Goal: Task Accomplishment & Management: Manage account settings

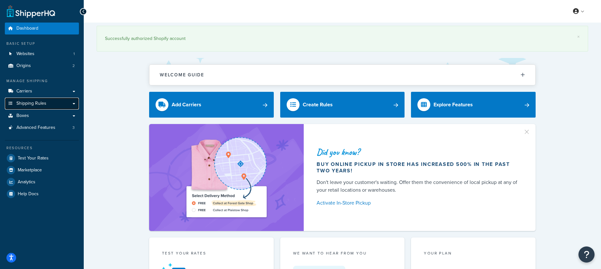
click at [32, 102] on span "Shipping Rules" at bounding box center [31, 103] width 30 height 5
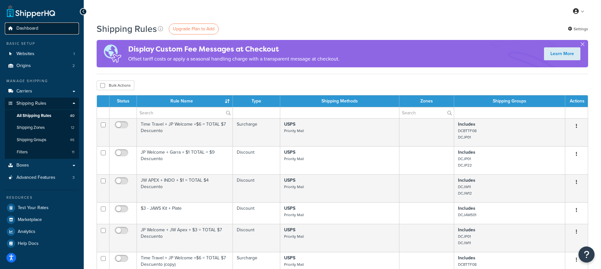
click at [39, 23] on link "Dashboard" at bounding box center [42, 29] width 74 height 12
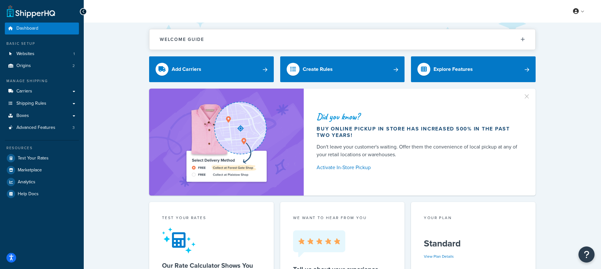
click at [32, 15] on link at bounding box center [31, 11] width 48 height 13
click at [40, 93] on link "Carriers" at bounding box center [42, 91] width 74 height 12
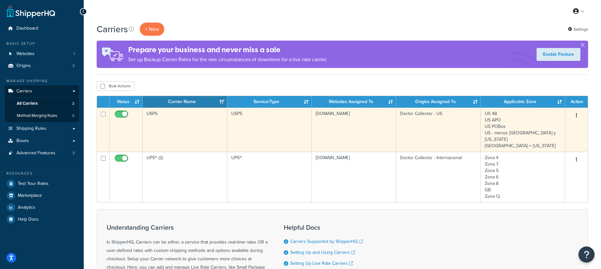
click at [576, 116] on icon "button" at bounding box center [576, 115] width 1 height 5
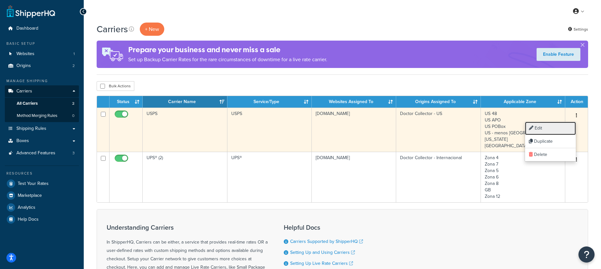
click at [539, 129] on link "Edit" at bounding box center [550, 128] width 51 height 13
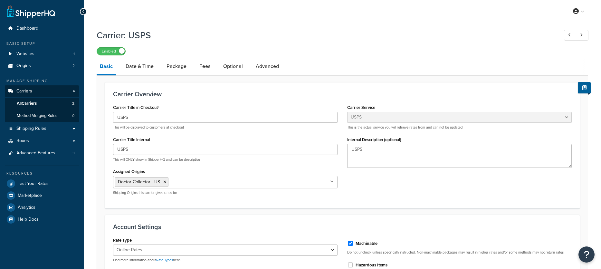
select select "usps"
select select "ONLINE"
click at [139, 66] on link "Date & Time" at bounding box center [139, 66] width 34 height 15
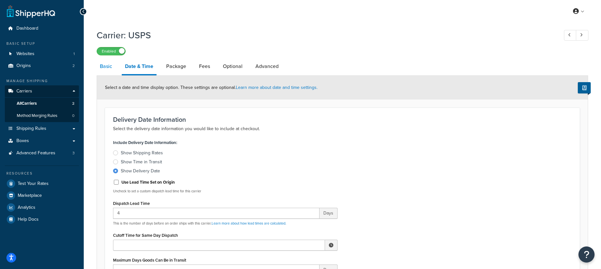
click at [108, 63] on link "Basic" at bounding box center [106, 66] width 19 height 15
select select "usps"
select select "ONLINE"
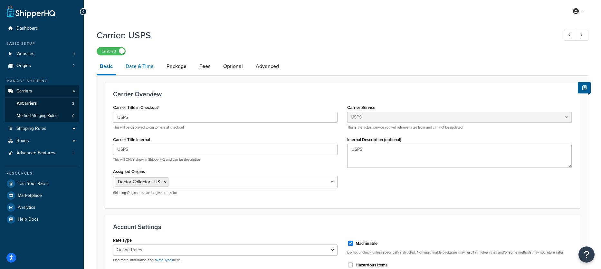
click at [133, 67] on link "Date & Time" at bounding box center [139, 66] width 34 height 15
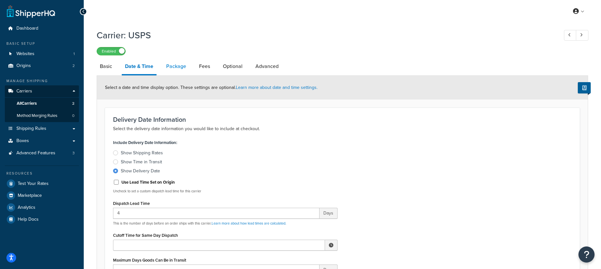
click at [176, 68] on link "Package" at bounding box center [176, 66] width 26 height 15
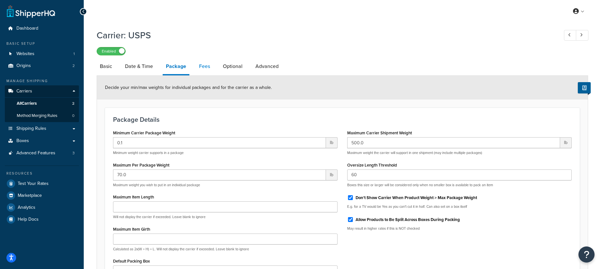
click at [205, 67] on link "Fees" at bounding box center [204, 66] width 17 height 15
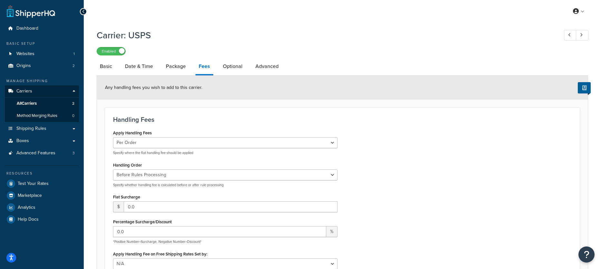
click at [107, 122] on div "Handling Fees Apply Handling Fees Per Order Per Item Per Package Specify where …" at bounding box center [342, 206] width 475 height 196
drag, startPoint x: 118, startPoint y: 118, endPoint x: 164, endPoint y: 123, distance: 46.0
click at [164, 123] on h3 "Handling Fees" at bounding box center [342, 119] width 459 height 7
click at [230, 72] on link "Optional" at bounding box center [233, 66] width 26 height 15
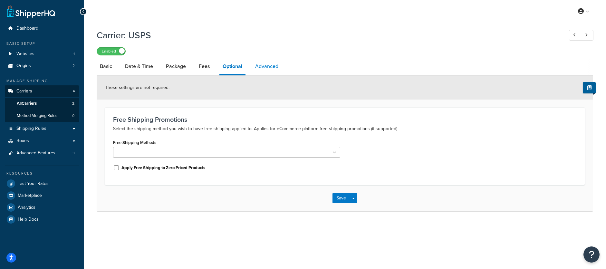
click at [262, 62] on link "Advanced" at bounding box center [267, 66] width 30 height 15
select select "false"
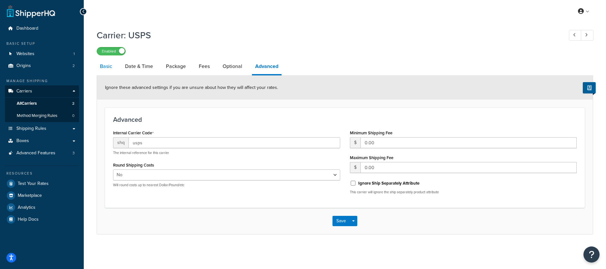
click at [99, 65] on link "Basic" at bounding box center [106, 66] width 19 height 15
select select "usps"
select select "ONLINE"
